Goal: Task Accomplishment & Management: Complete application form

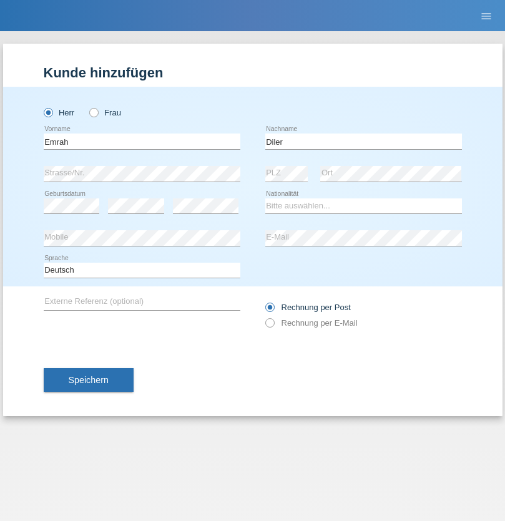
type input "Diler"
select select "DE"
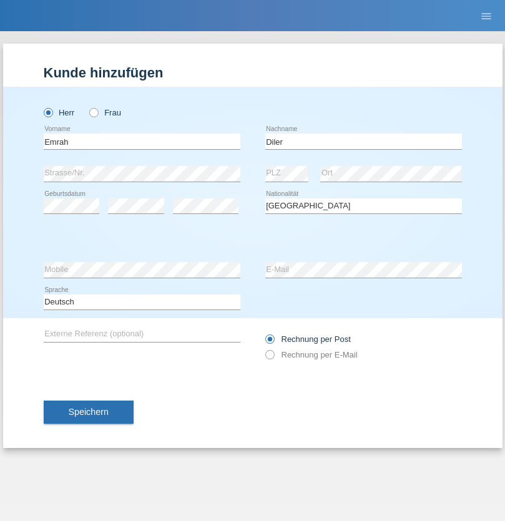
select select "C"
select select "01"
select select "02"
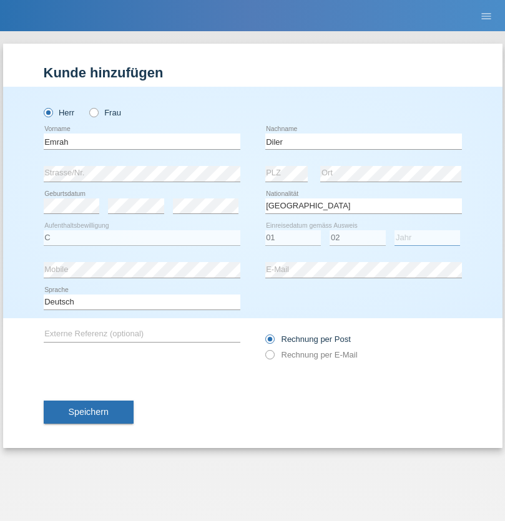
select select "2012"
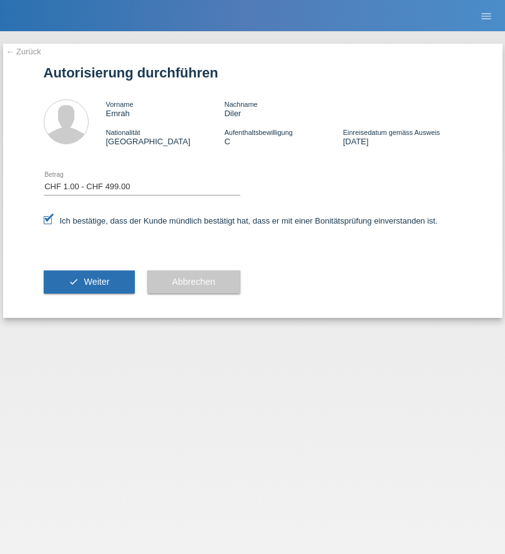
select select "1"
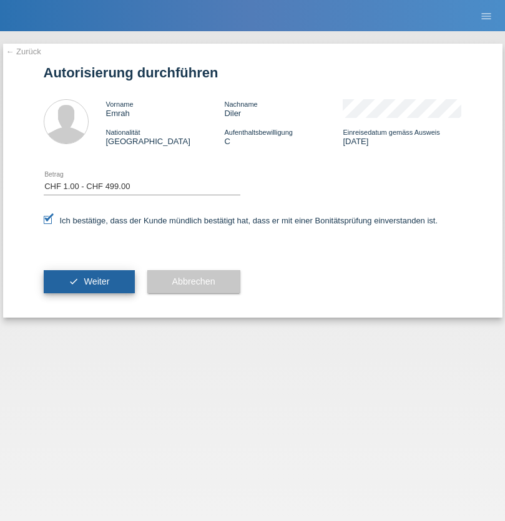
click at [89, 281] on span "Weiter" at bounding box center [97, 282] width 26 height 10
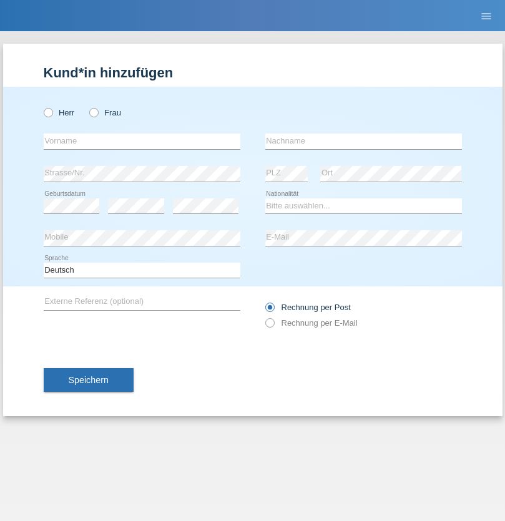
radio input "true"
click at [142, 141] on input "text" at bounding box center [142, 142] width 197 height 16
type input "Konstantins"
click at [363, 141] on input "text" at bounding box center [363, 142] width 197 height 16
type input "Trosins"
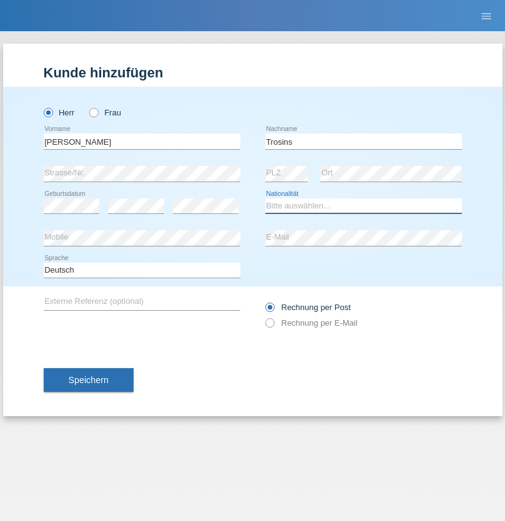
select select "CH"
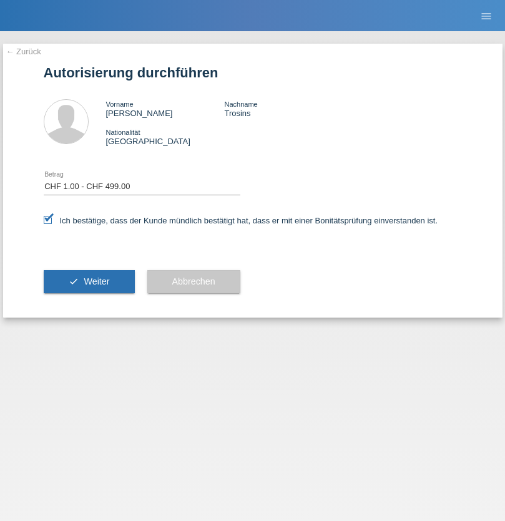
select select "1"
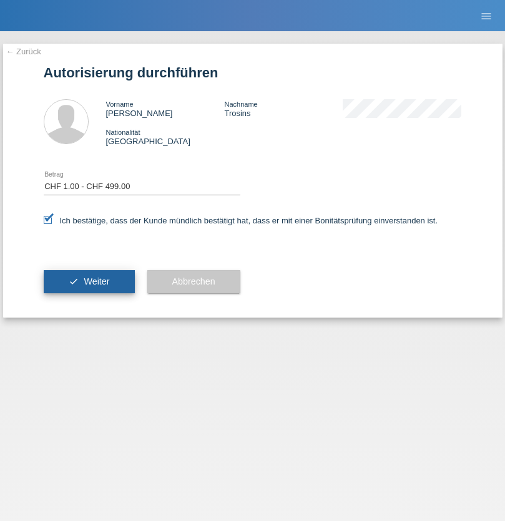
click at [89, 281] on span "Weiter" at bounding box center [97, 282] width 26 height 10
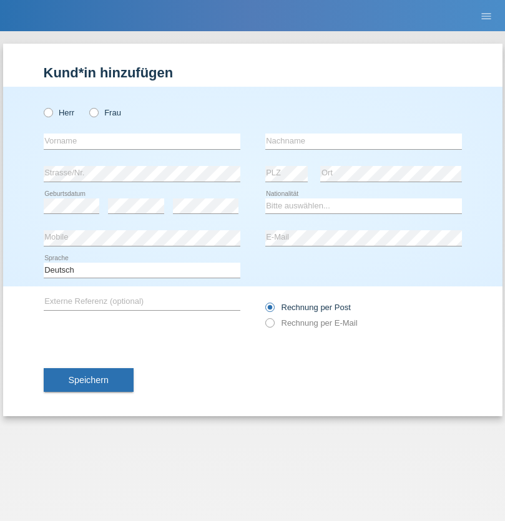
radio input "true"
click at [142, 141] on input "text" at bounding box center [142, 142] width 197 height 16
type input "felicidad"
click at [363, 141] on input "text" at bounding box center [363, 142] width 197 height 16
type input "pfunder"
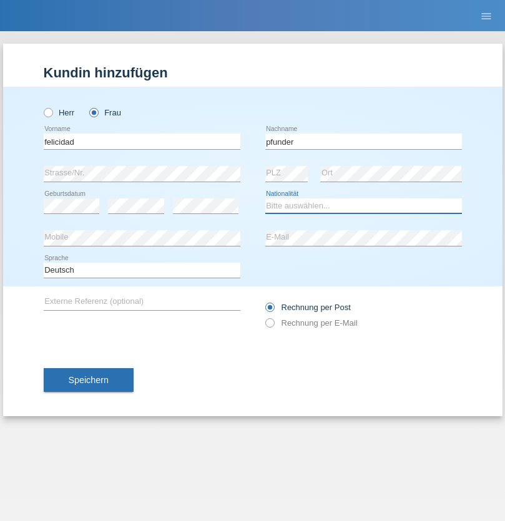
select select "CH"
radio input "true"
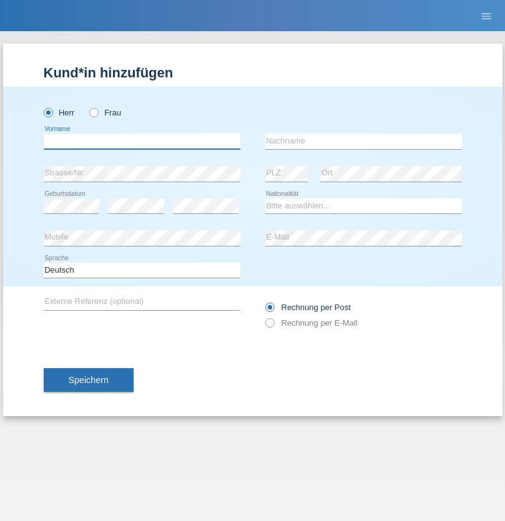
click at [142, 141] on input "text" at bounding box center [142, 142] width 197 height 16
type input "Müller"
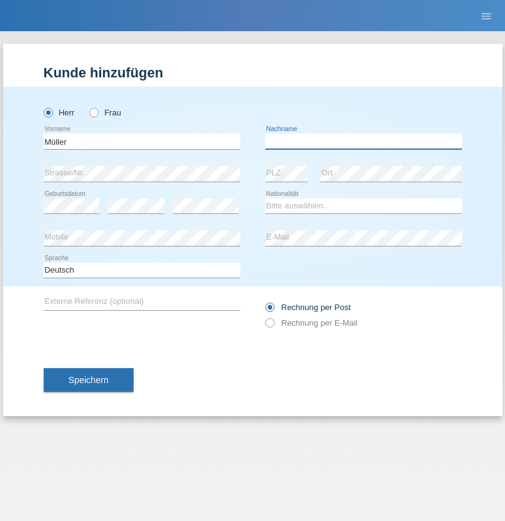
click at [363, 141] on input "text" at bounding box center [363, 142] width 197 height 16
type input "Kilian"
select select "CH"
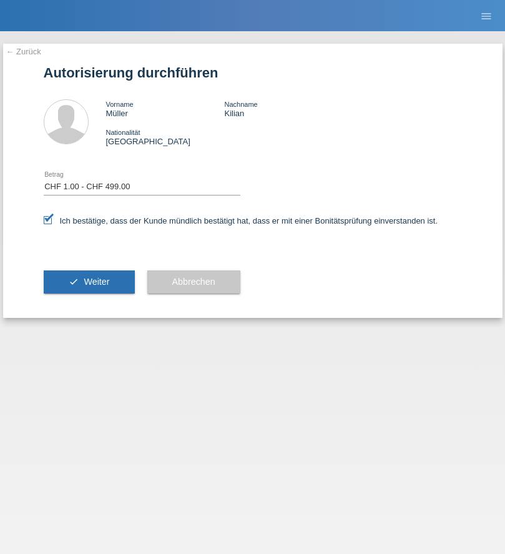
select select "1"
click at [89, 281] on span "Weiter" at bounding box center [97, 282] width 26 height 10
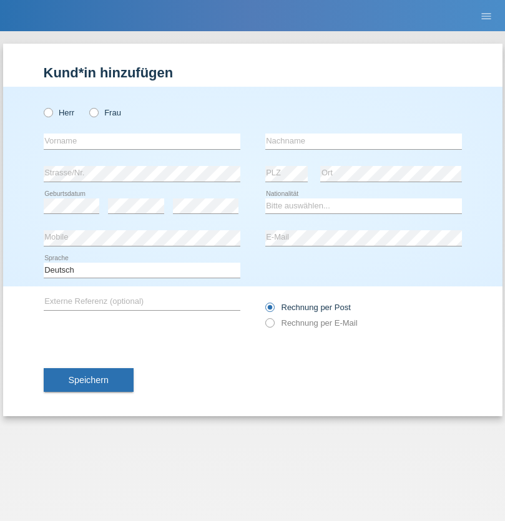
radio input "true"
click at [142, 141] on input "text" at bounding box center [142, 142] width 197 height 16
type input "[PERSON_NAME]"
click at [363, 141] on input "text" at bounding box center [363, 142] width 197 height 16
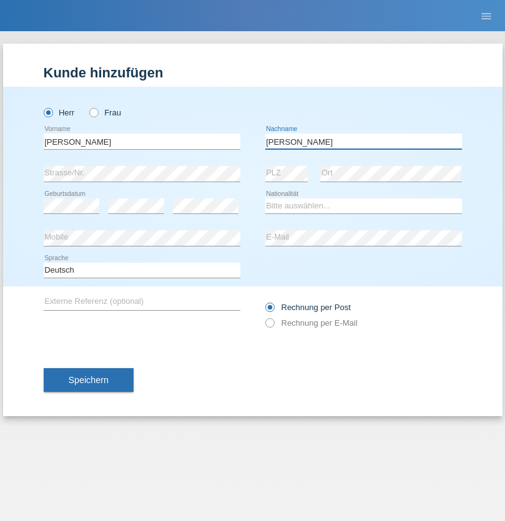
type input "[PERSON_NAME]"
select select "PT"
select select "C"
select select "03"
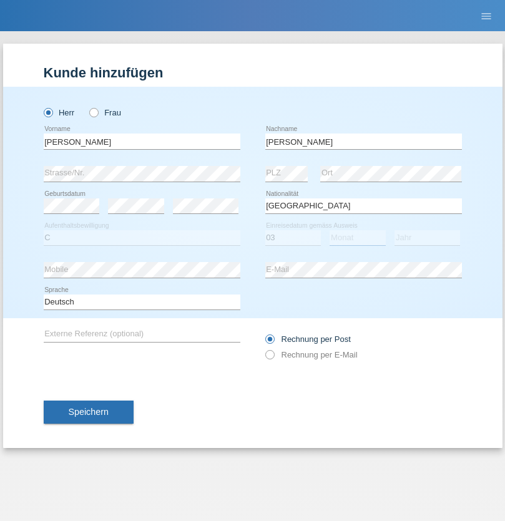
select select "08"
select select "2021"
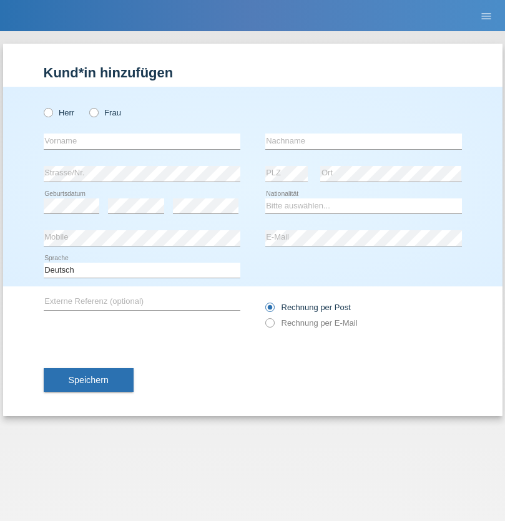
radio input "true"
click at [142, 141] on input "text" at bounding box center [142, 142] width 197 height 16
type input "[PERSON_NAME]"
click at [363, 141] on input "text" at bounding box center [363, 142] width 197 height 16
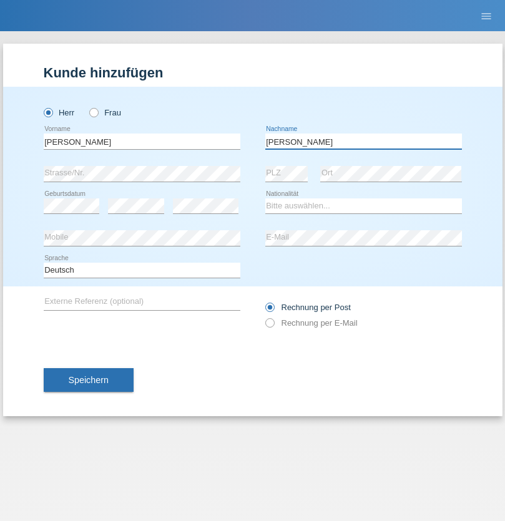
type input "Roth"
select select "CH"
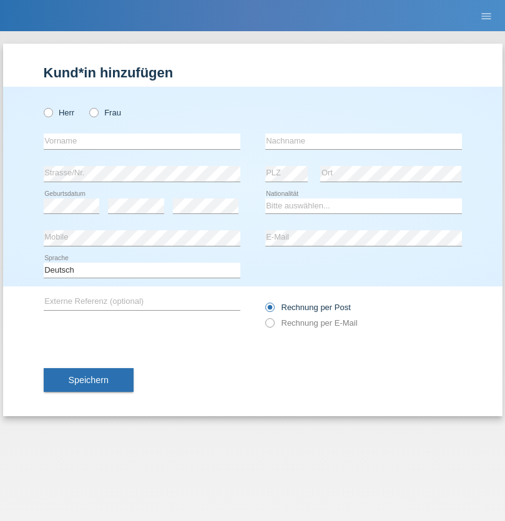
radio input "true"
select select "CH"
